Goal: Transaction & Acquisition: Purchase product/service

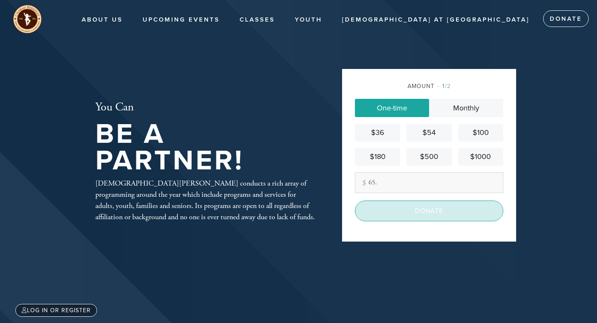
type input "65."
click at [436, 211] on input "Donate" at bounding box center [429, 210] width 149 height 21
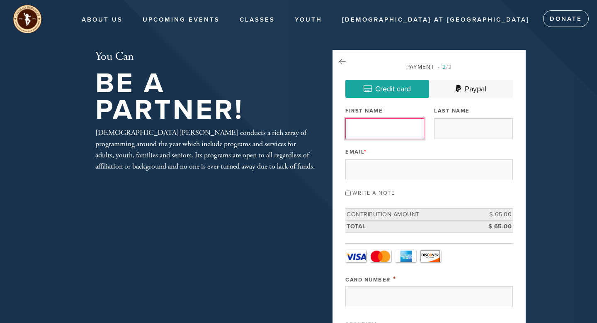
click at [403, 132] on input "First Name" at bounding box center [385, 128] width 79 height 21
type input "Doreet"
type input "[PERSON_NAME]"
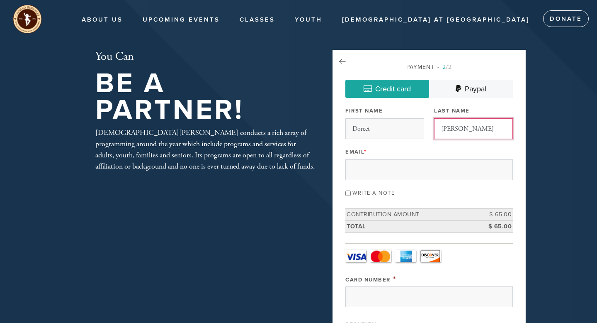
type input "[EMAIL_ADDRESS][DOMAIN_NAME]"
click at [351, 193] on input "Write a note" at bounding box center [348, 192] width 5 height 5
checkbox input "true"
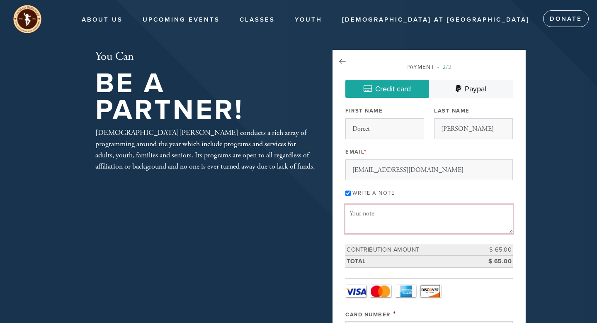
click at [374, 211] on textarea "Message or dedication" at bounding box center [430, 219] width 168 height 28
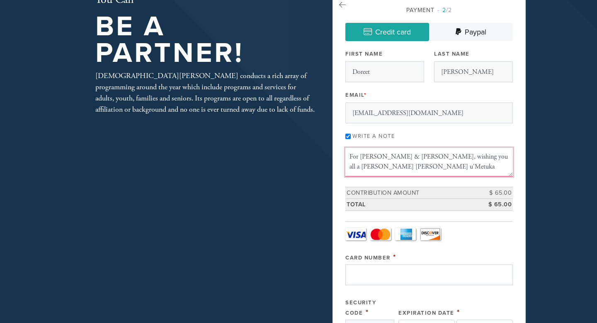
scroll to position [58, 0]
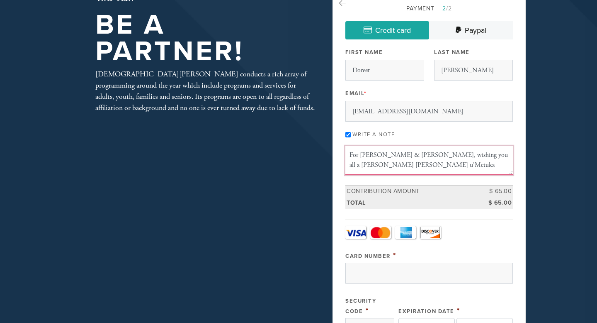
type textarea "For Lulav & Etrog, wishing you all a Shana Tova u'Metuka"
click at [366, 232] on link "Visa" at bounding box center [356, 232] width 21 height 12
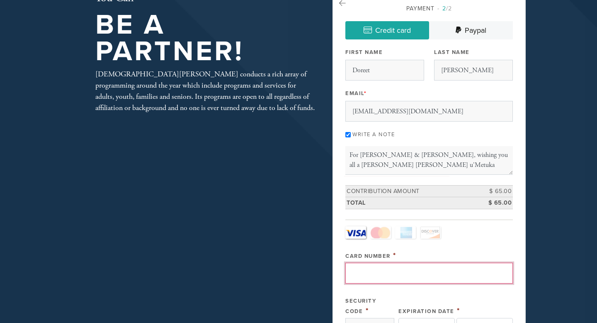
click at [378, 271] on input "Card Number" at bounding box center [430, 273] width 168 height 21
type input "4154179468240161"
type input "865"
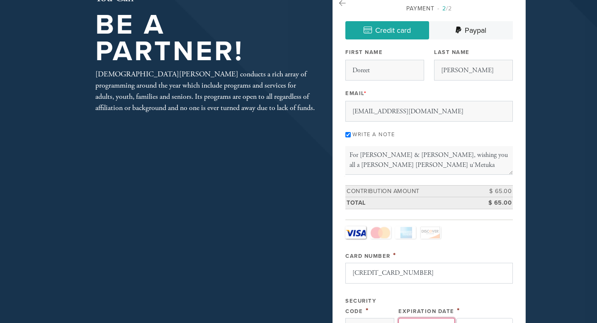
select select "11"
select select "2029"
type input "Stein"
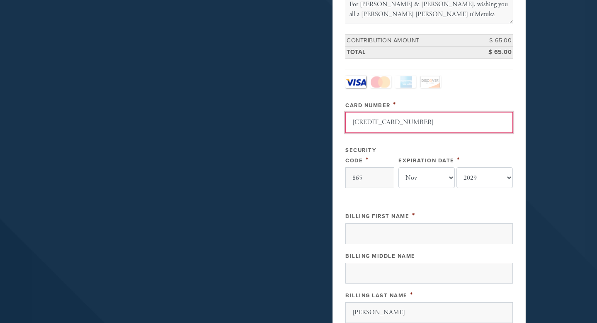
scroll to position [222, 0]
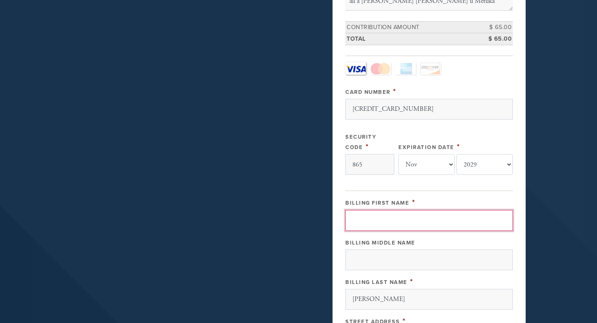
click at [434, 222] on input "Billing First Name" at bounding box center [430, 220] width 168 height 21
type input "Doreet"
type input "1625 Berkeley Way"
type input "Berkeley"
type input "94703"
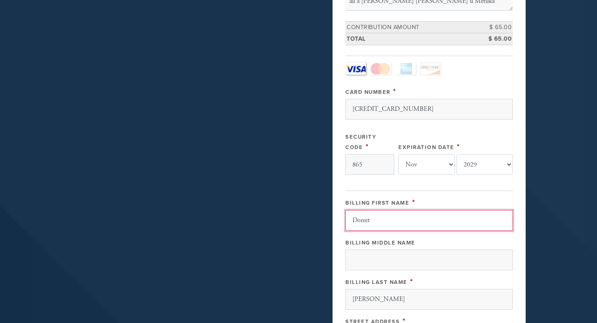
scroll to position [459, 0]
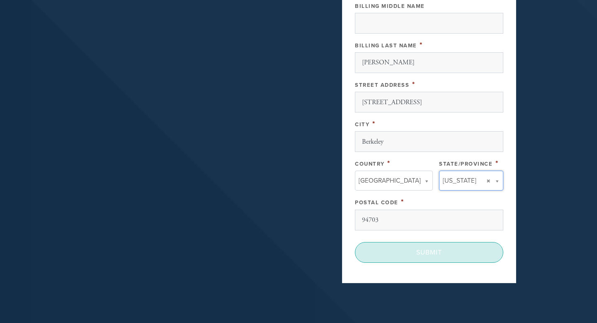
click at [410, 253] on input "Submit" at bounding box center [429, 252] width 149 height 21
